Goal: Navigation & Orientation: Understand site structure

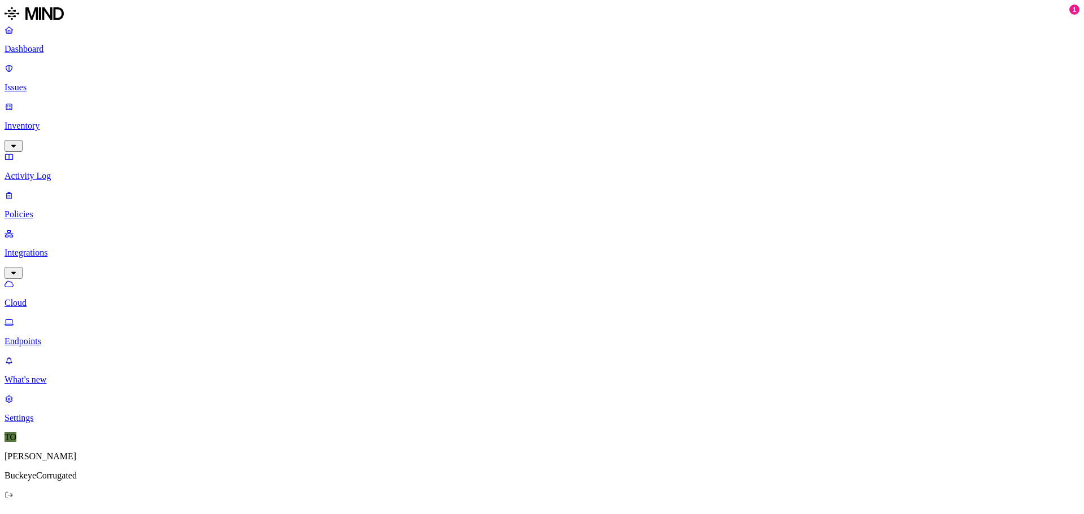
click at [28, 47] on p "Dashboard" at bounding box center [542, 49] width 1075 height 10
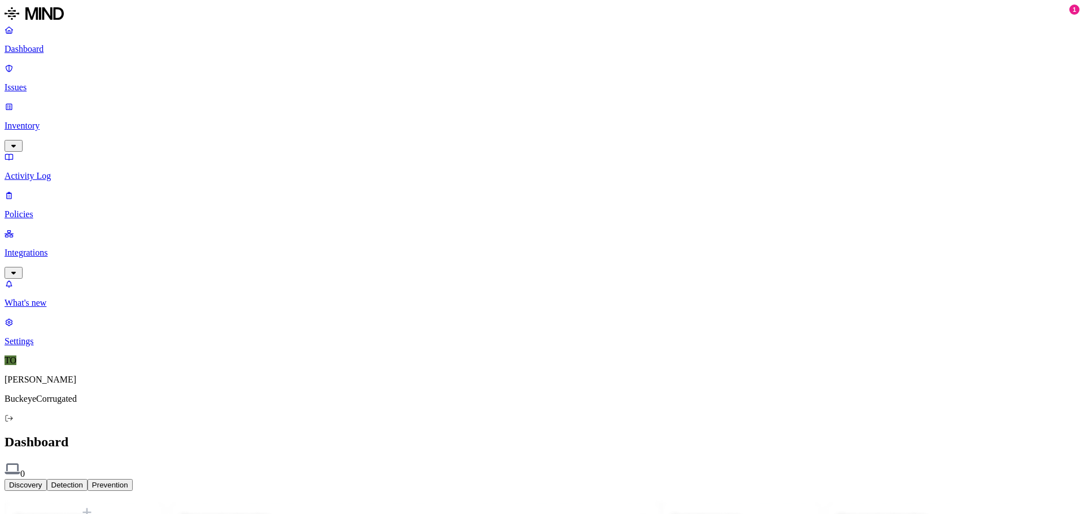
drag, startPoint x: 345, startPoint y: 133, endPoint x: 23, endPoint y: 78, distance: 326.2
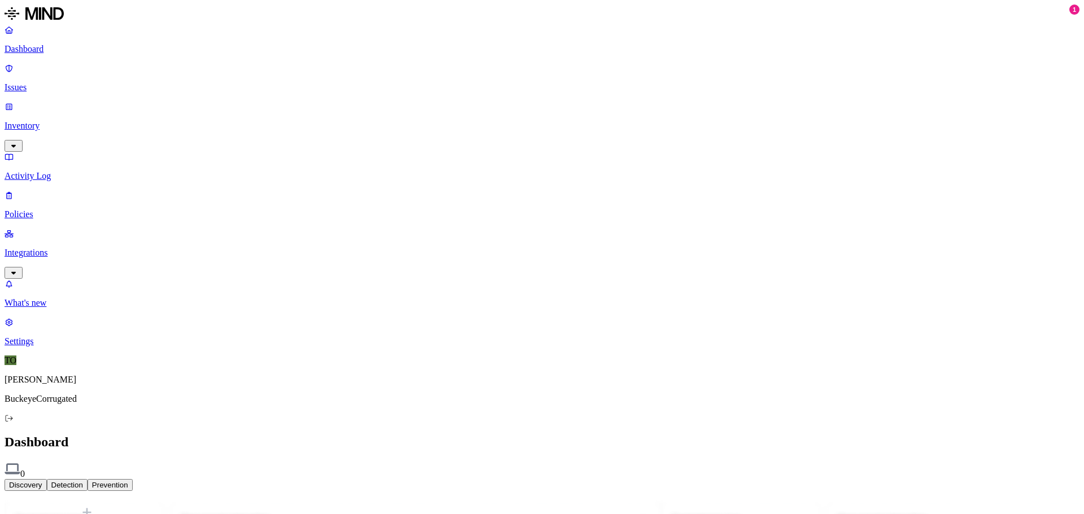
drag, startPoint x: 32, startPoint y: 68, endPoint x: 25, endPoint y: 79, distance: 12.4
click at [32, 82] on p "Issues" at bounding box center [542, 87] width 1075 height 10
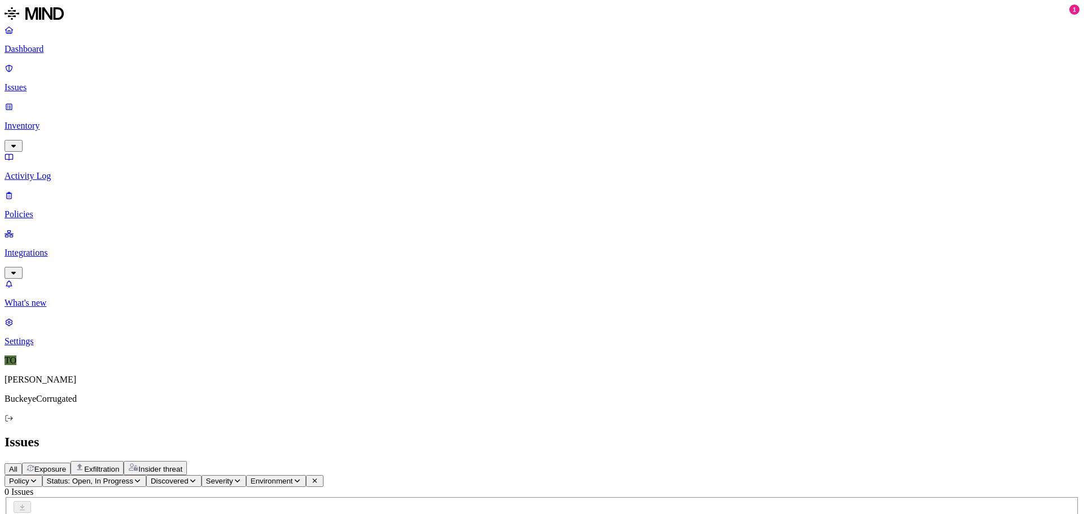
click at [40, 209] on p "Policies" at bounding box center [542, 214] width 1075 height 10
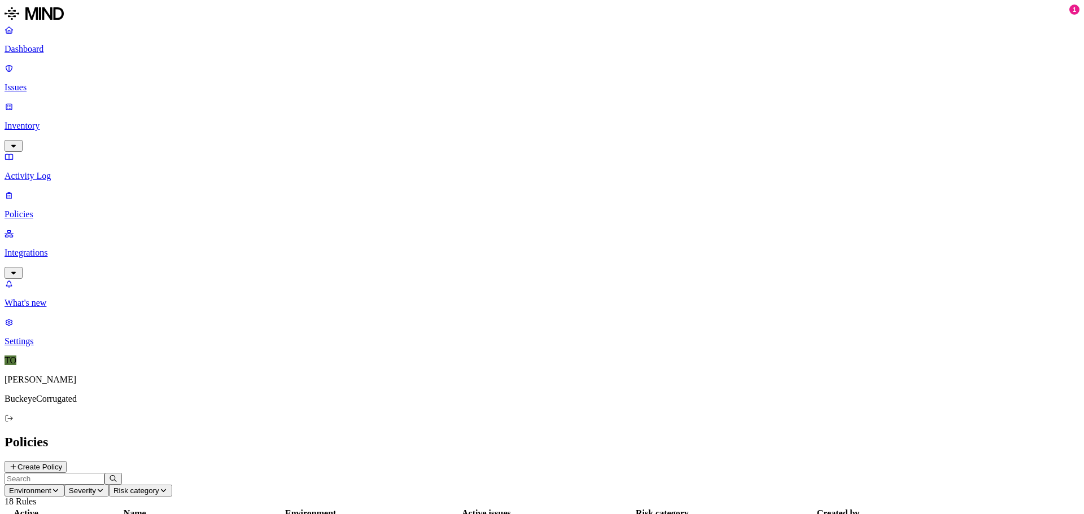
click at [55, 248] on p "Integrations" at bounding box center [542, 253] width 1075 height 10
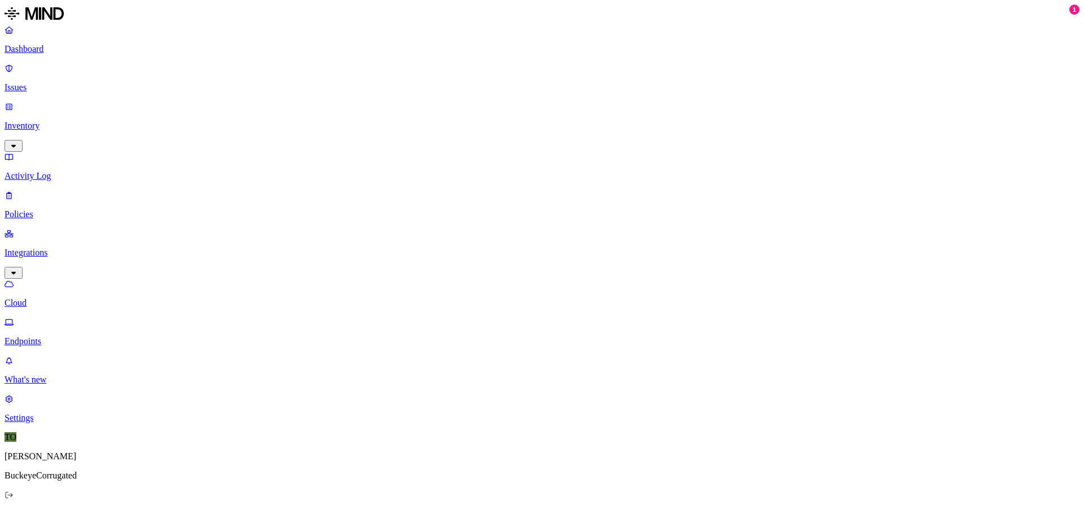
click at [42, 336] on p "Endpoints" at bounding box center [542, 341] width 1075 height 10
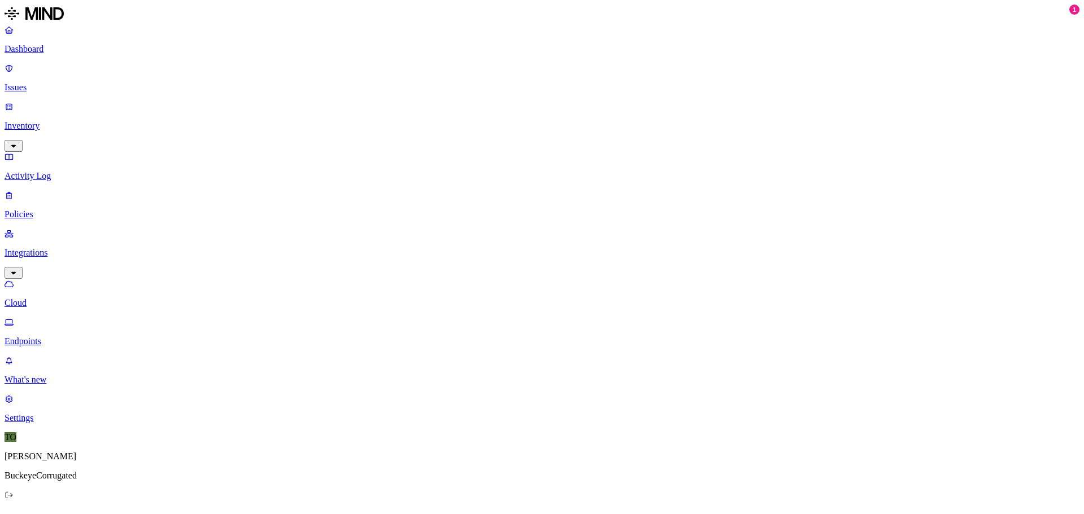
drag, startPoint x: 399, startPoint y: 83, endPoint x: 305, endPoint y: 179, distance: 134.1
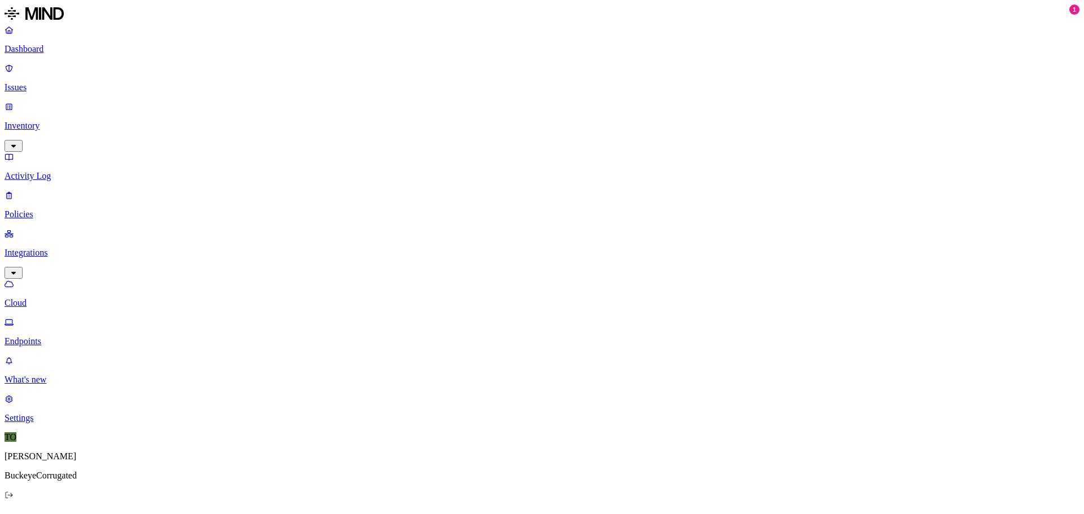
click at [34, 423] on p "Settings" at bounding box center [542, 418] width 1075 height 10
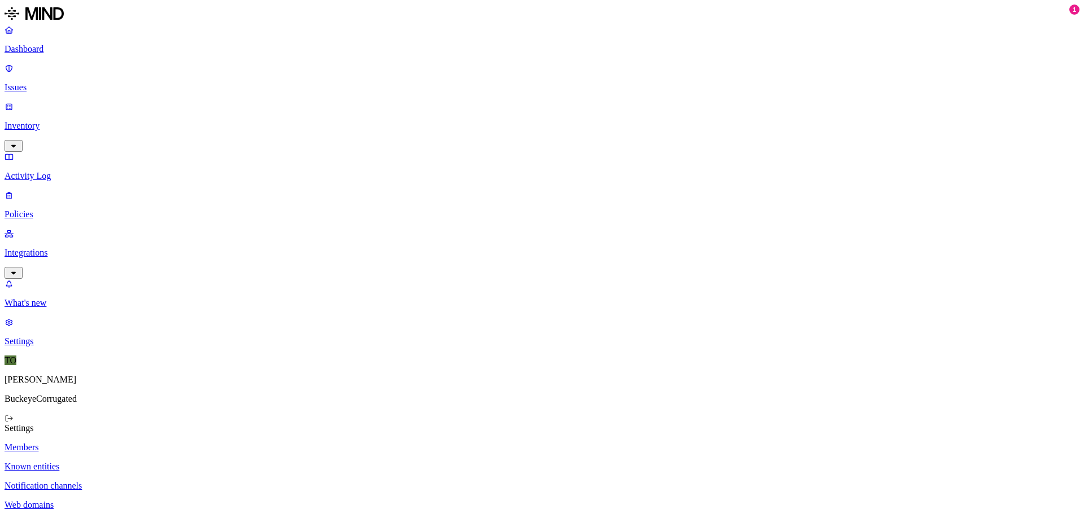
click at [38, 47] on p "Dashboard" at bounding box center [542, 49] width 1075 height 10
click at [28, 82] on p "Issues" at bounding box center [542, 87] width 1075 height 10
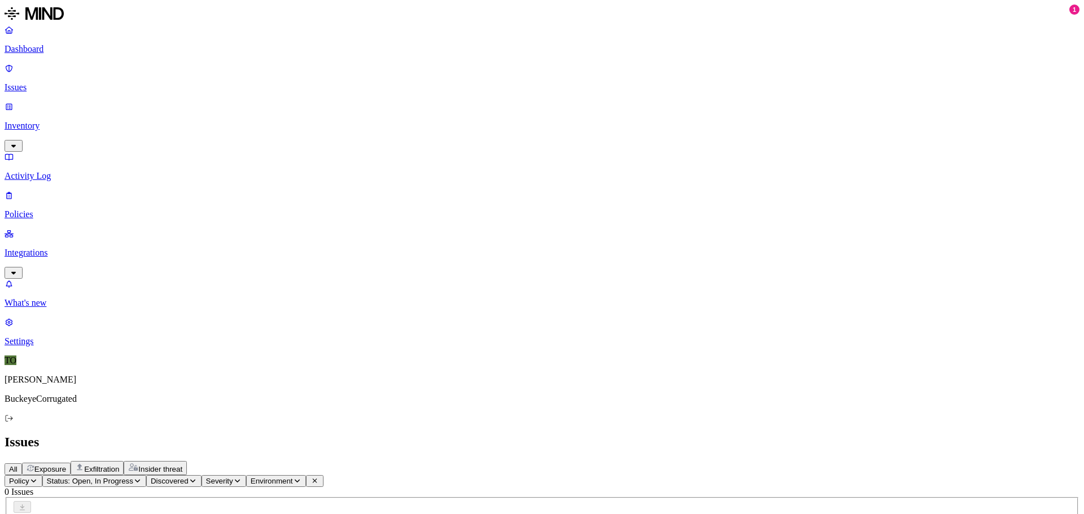
click at [43, 121] on p "Inventory" at bounding box center [542, 126] width 1075 height 10
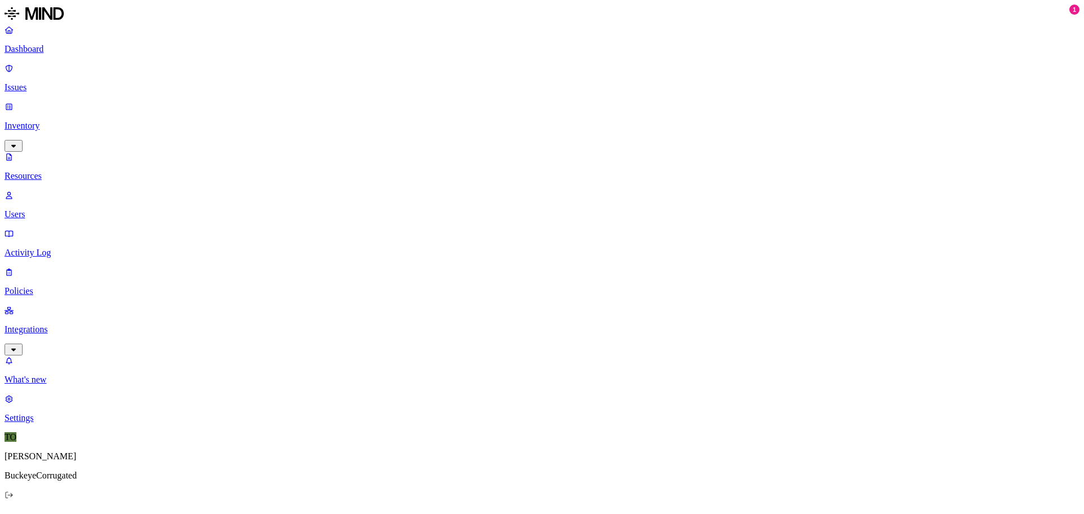
click at [49, 209] on p "Users" at bounding box center [542, 214] width 1075 height 10
click at [46, 248] on p "Activity Log" at bounding box center [542, 253] width 1075 height 10
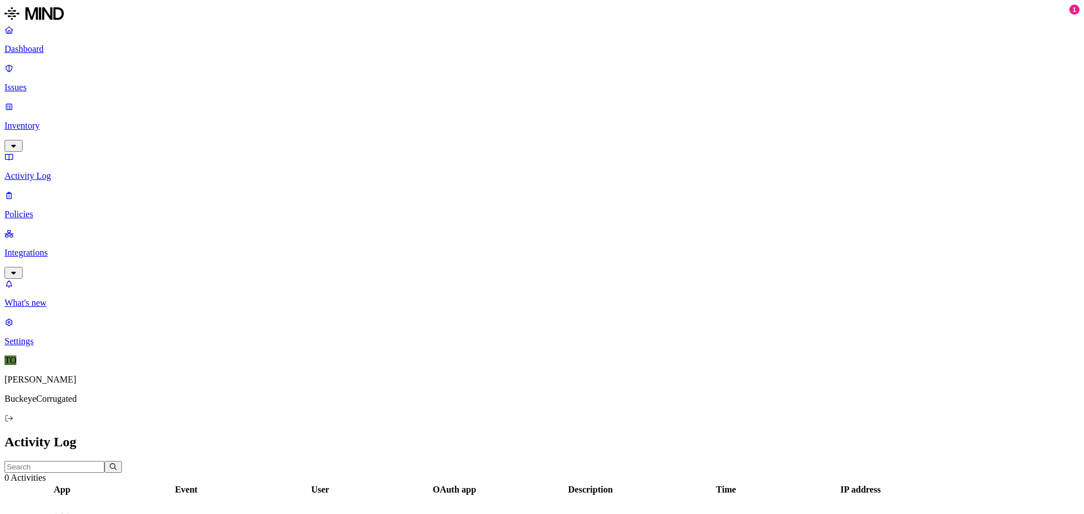
click at [41, 209] on p "Policies" at bounding box center [542, 214] width 1075 height 10
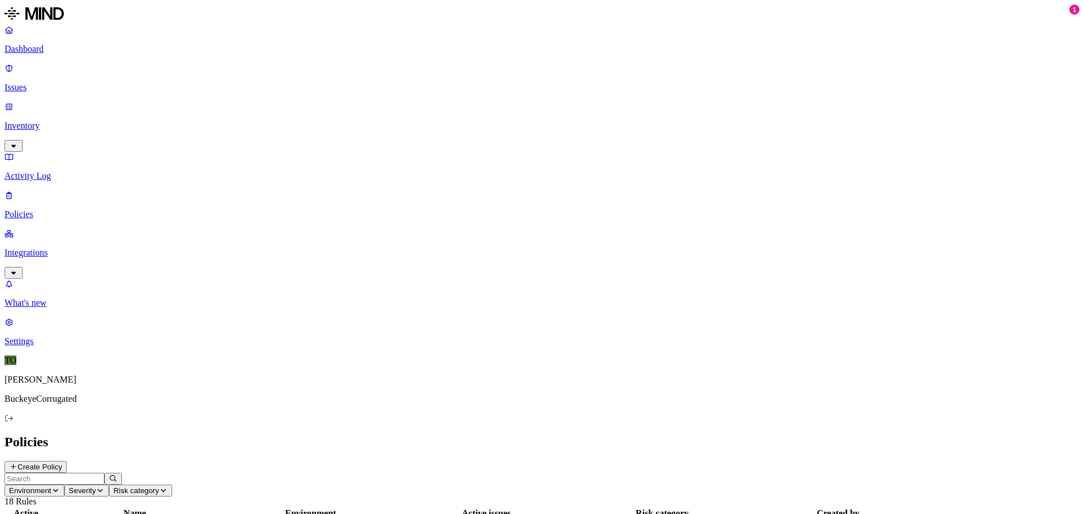
click at [42, 248] on p "Integrations" at bounding box center [542, 253] width 1075 height 10
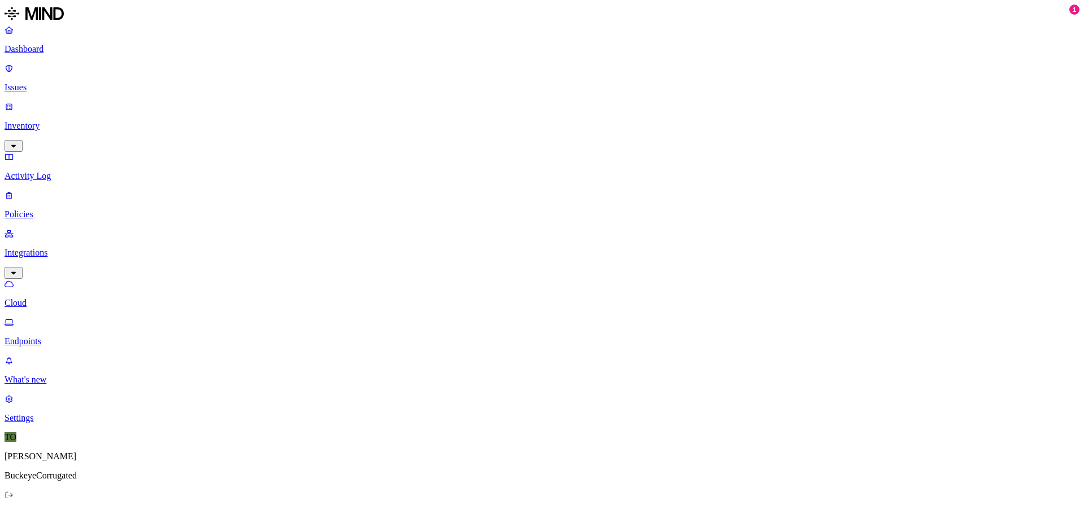
click at [52, 336] on p "Endpoints" at bounding box center [542, 341] width 1075 height 10
click at [45, 298] on p "Cloud" at bounding box center [542, 303] width 1075 height 10
click at [58, 336] on p "Endpoints" at bounding box center [542, 341] width 1075 height 10
click at [46, 423] on p "Settings" at bounding box center [542, 418] width 1075 height 10
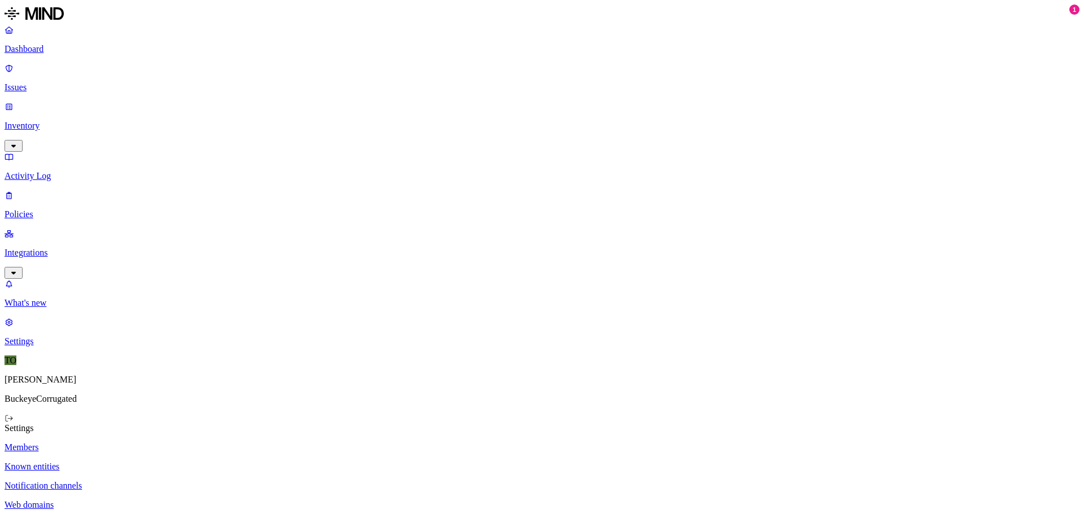
click at [155, 462] on p "Known entities" at bounding box center [542, 467] width 1075 height 10
click at [158, 481] on p "Notification channels" at bounding box center [542, 486] width 1075 height 10
click at [160, 500] on p "Web domains" at bounding box center [542, 505] width 1075 height 10
click at [150, 514] on p "Branding" at bounding box center [542, 524] width 1075 height 10
type input "MIND Security"
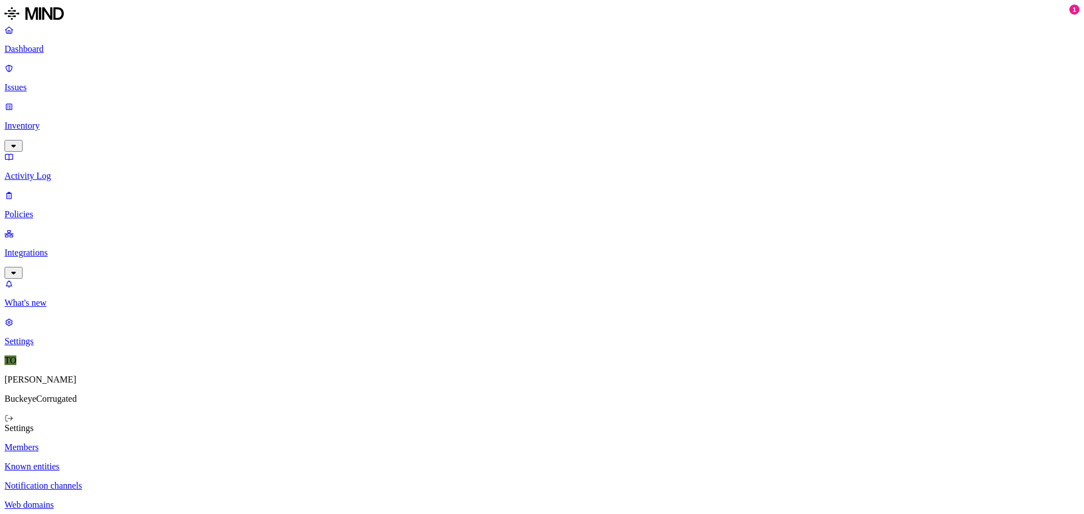
click at [40, 248] on p "Integrations" at bounding box center [542, 253] width 1075 height 10
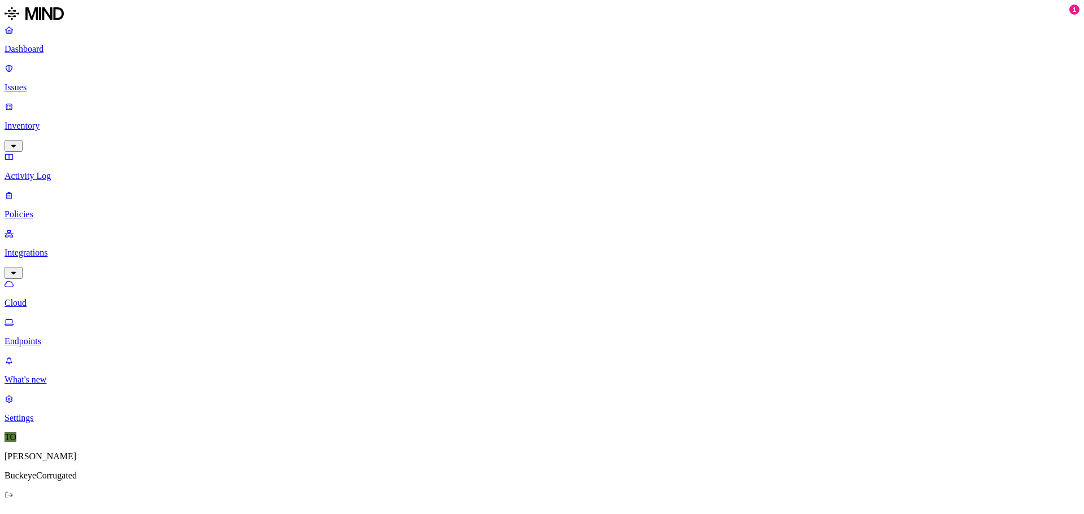
click at [44, 336] on p "Endpoints" at bounding box center [542, 341] width 1075 height 10
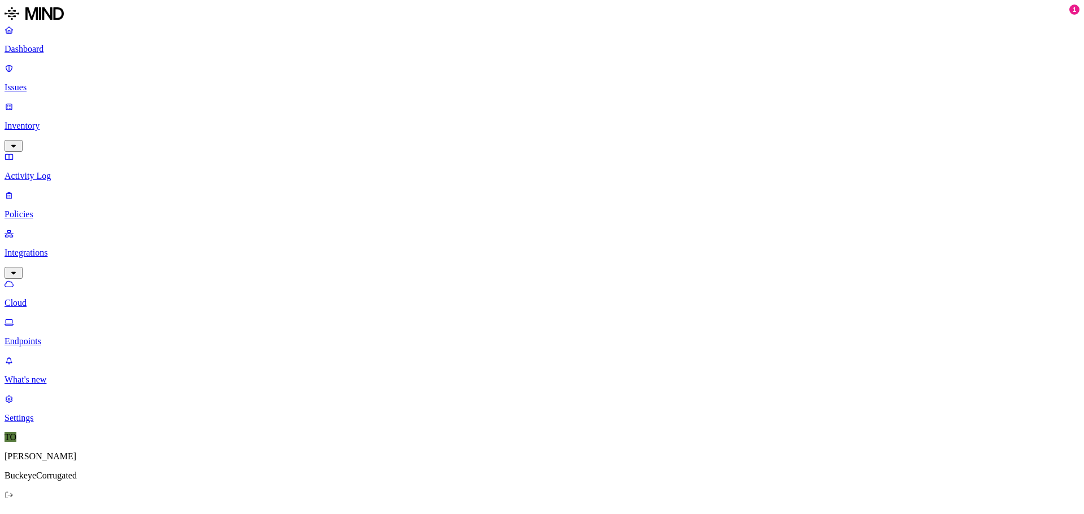
click at [14, 499] on icon at bounding box center [9, 495] width 9 height 7
